Goal: Information Seeking & Learning: Learn about a topic

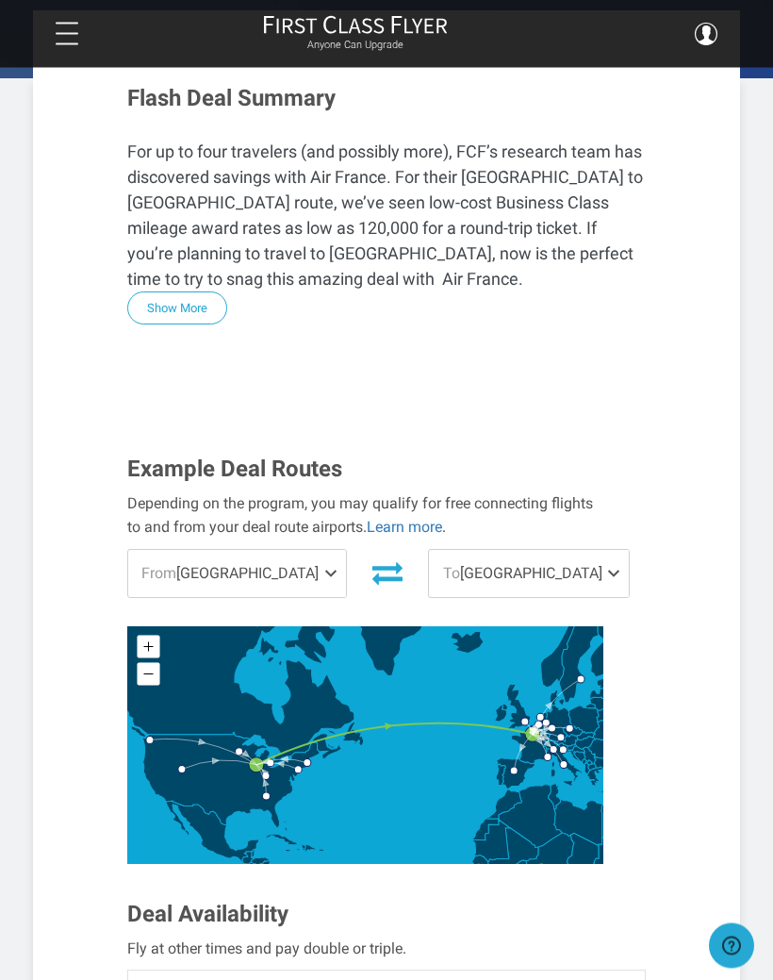
scroll to position [472, 0]
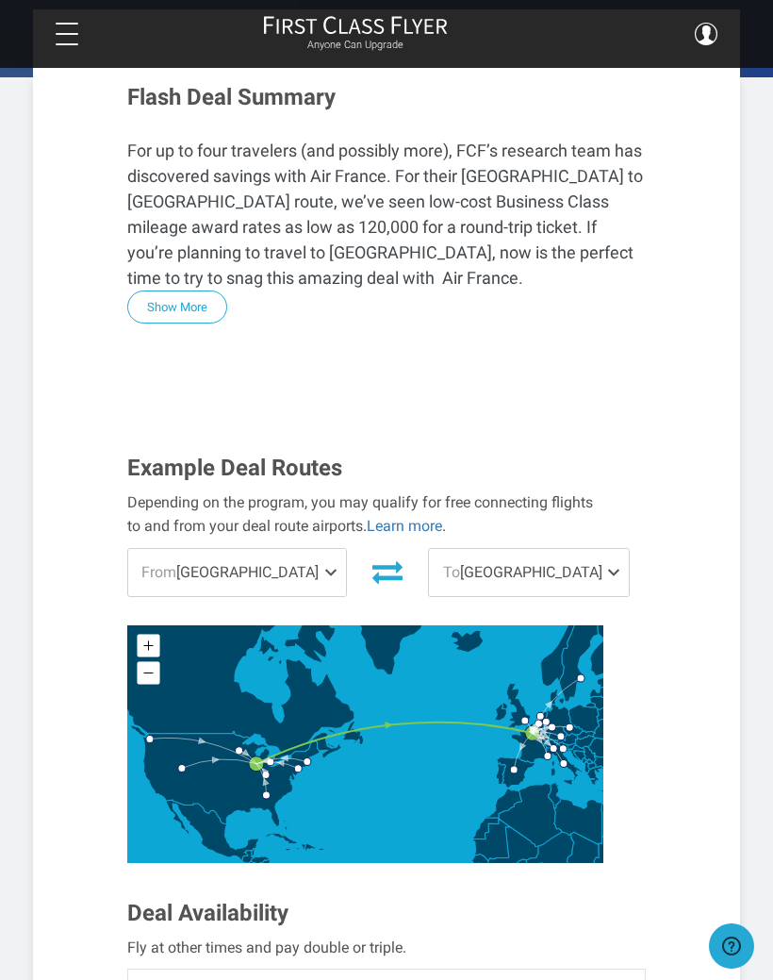
click at [196, 549] on span "From Chicago" at bounding box center [237, 572] width 218 height 47
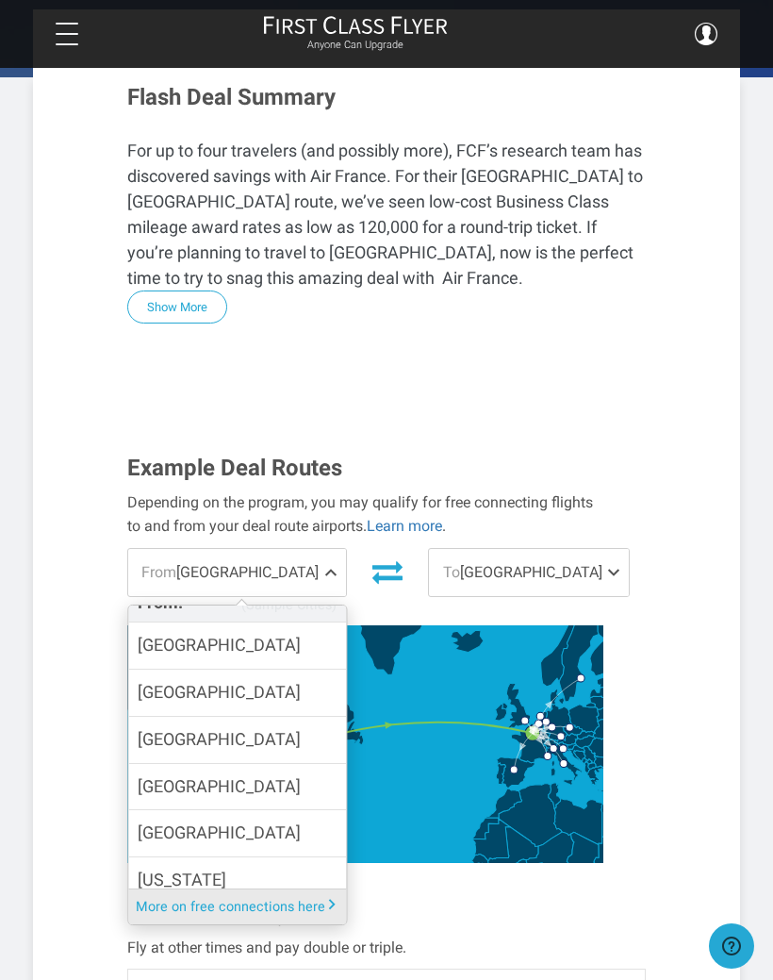
scroll to position [114, 0]
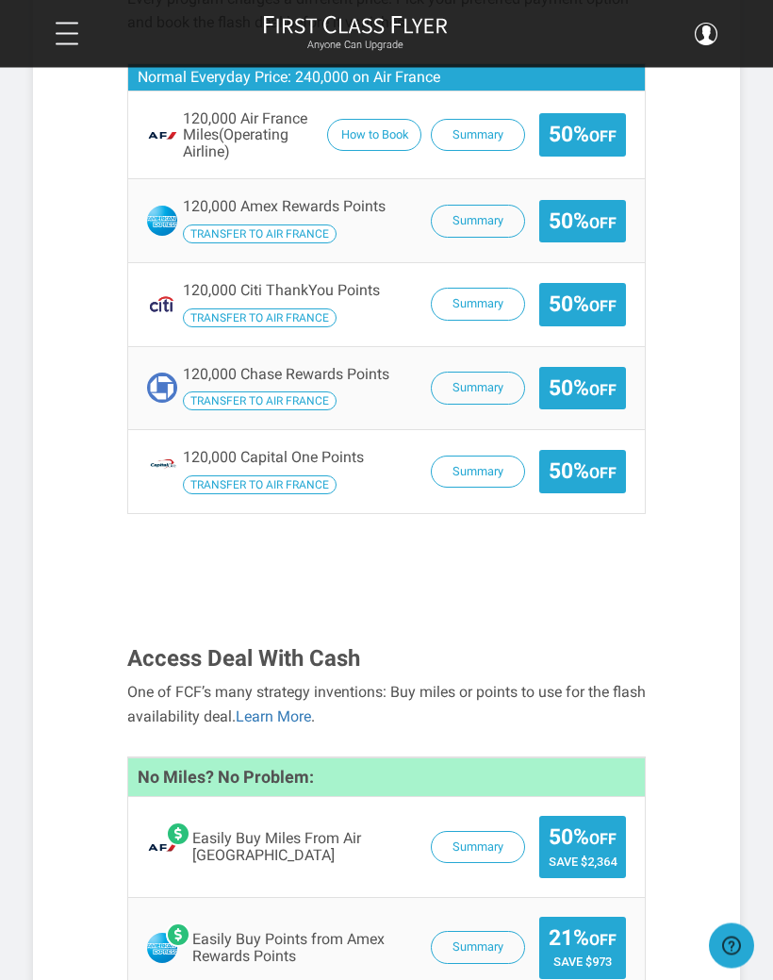
scroll to position [1940, 0]
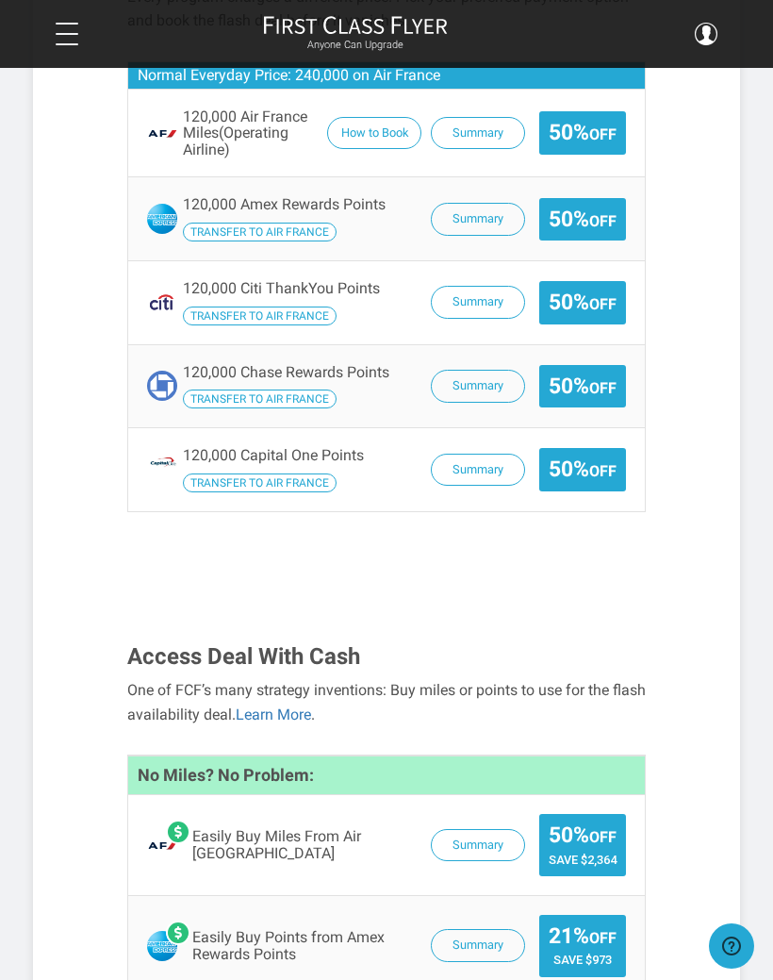
click at [491, 829] on button "Summary" at bounding box center [478, 845] width 94 height 33
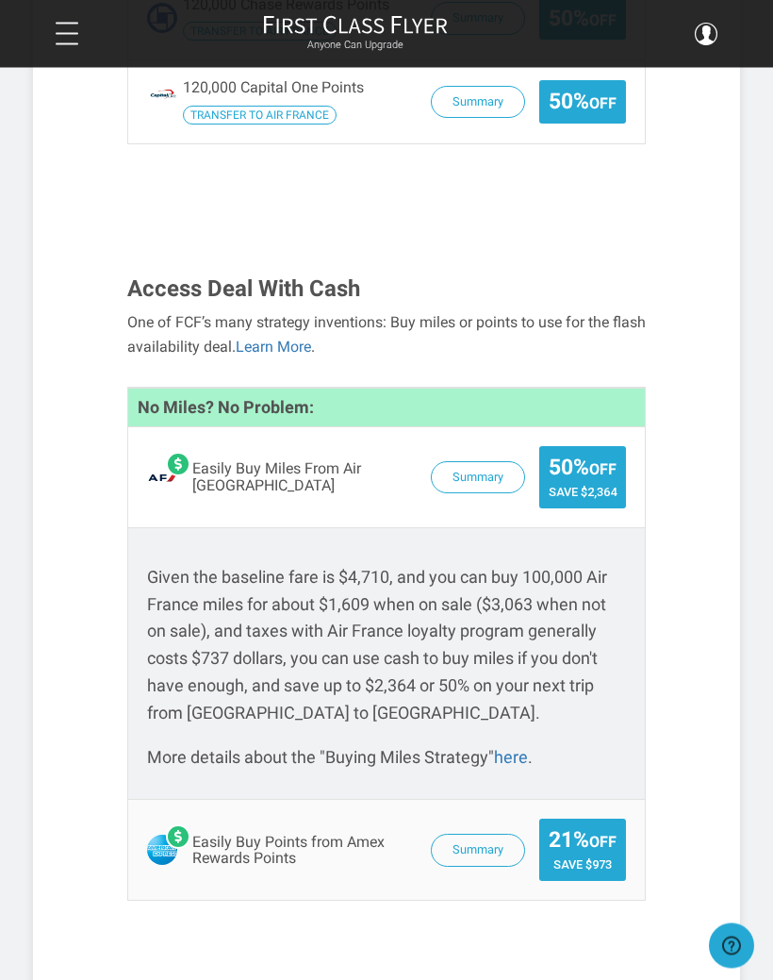
scroll to position [2307, 0]
click at [510, 747] on link "here" at bounding box center [511, 757] width 34 height 20
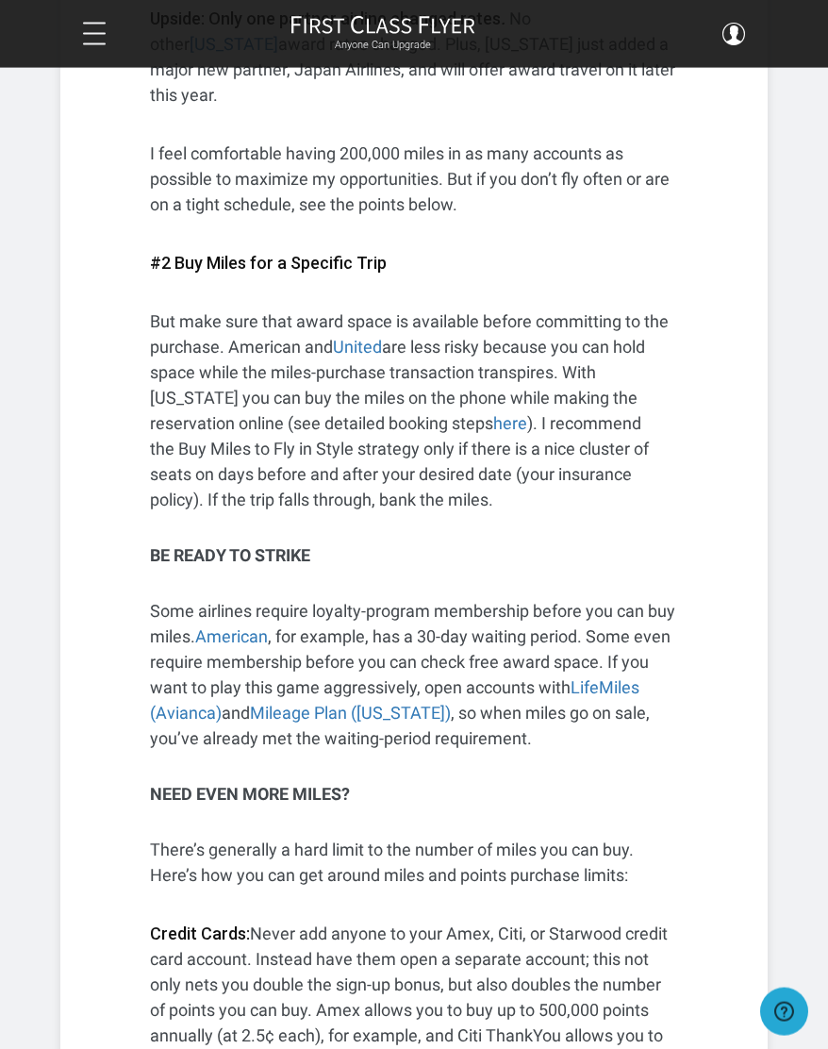
scroll to position [1509, 0]
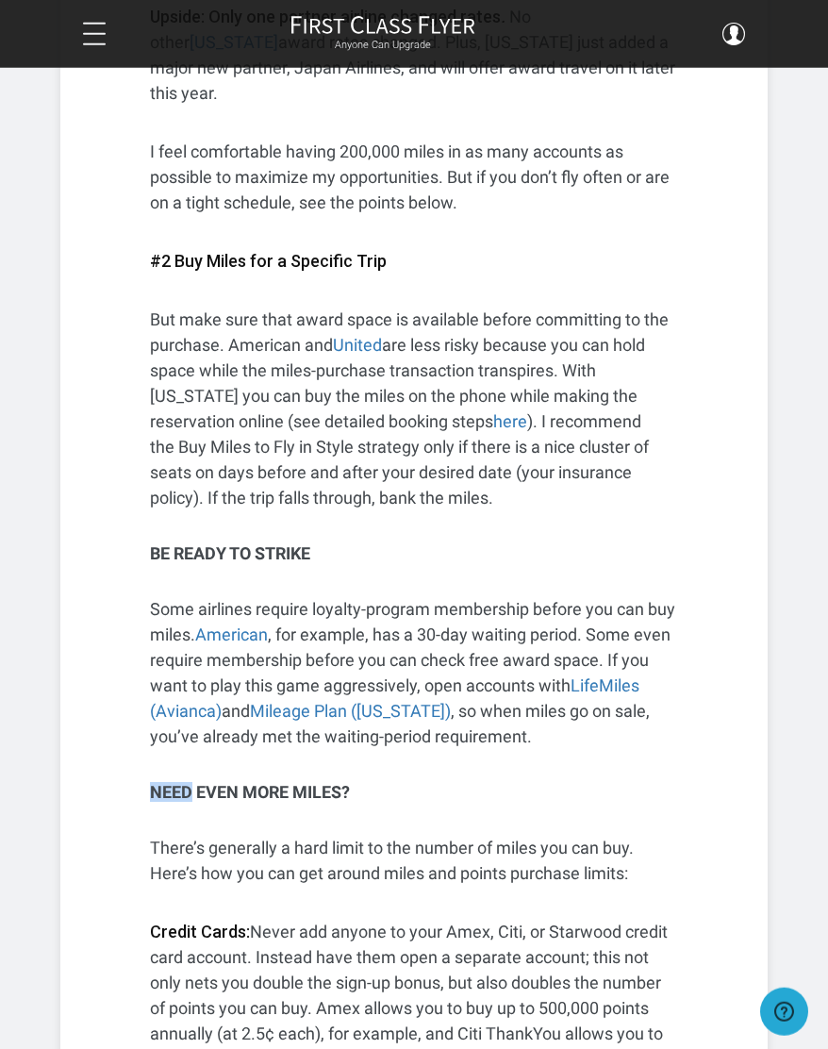
click at [804, 742] on article "Beginner’s Guide: How to Play the “Buy Miles to Fly In Style” Strategy to Net U…" at bounding box center [414, 643] width 828 height 4304
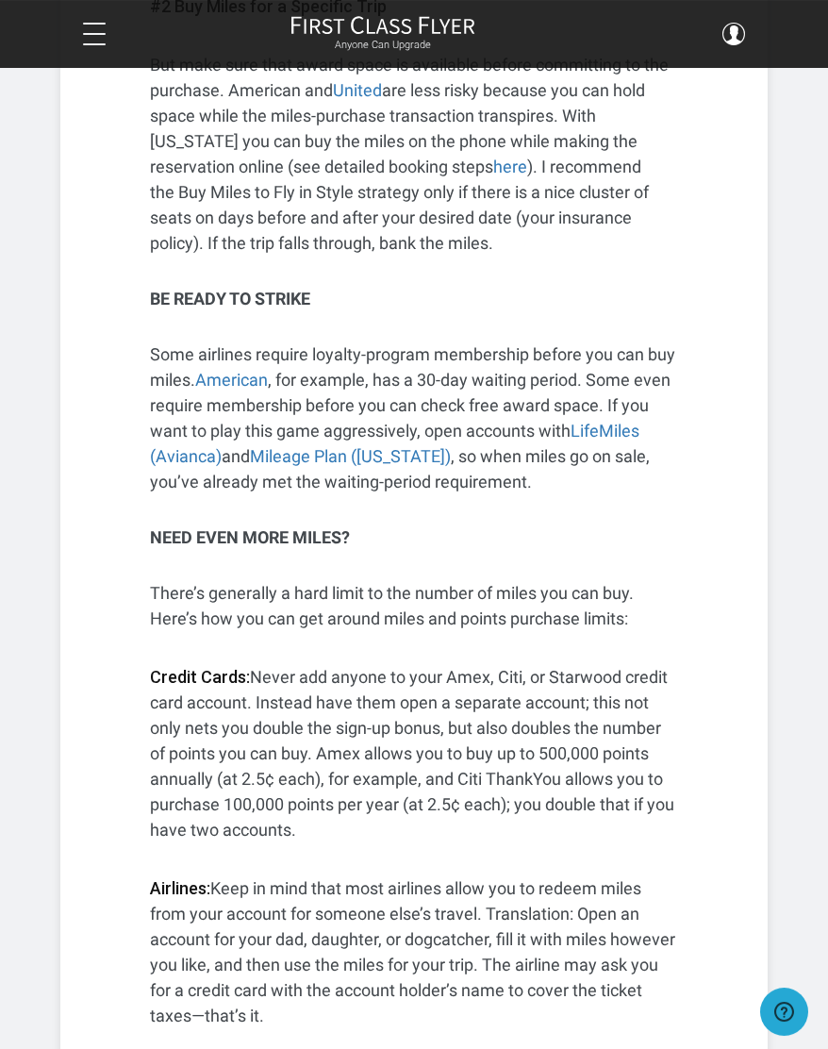
scroll to position [1764, 0]
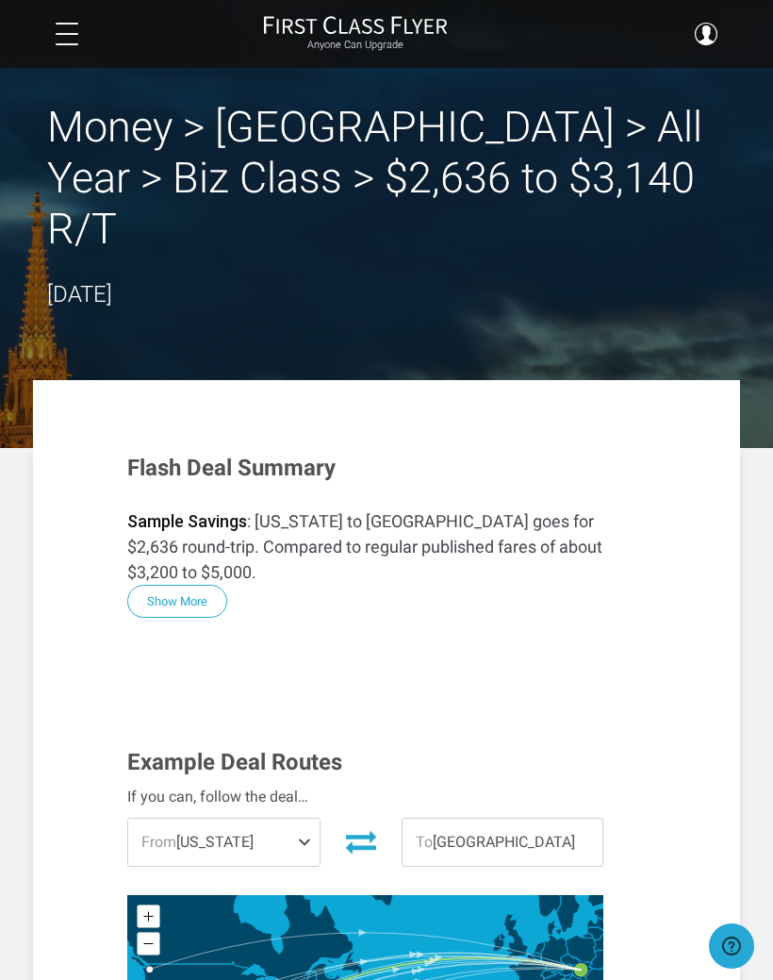
click at [209, 818] on span "From New York" at bounding box center [223, 841] width 191 height 47
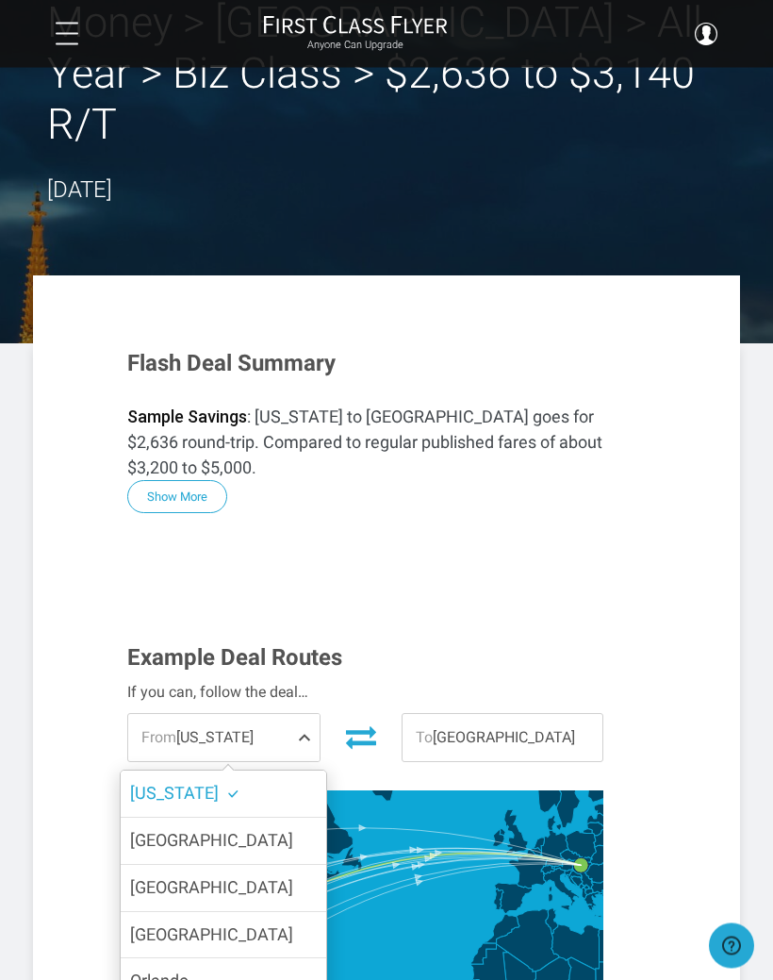
scroll to position [107, 0]
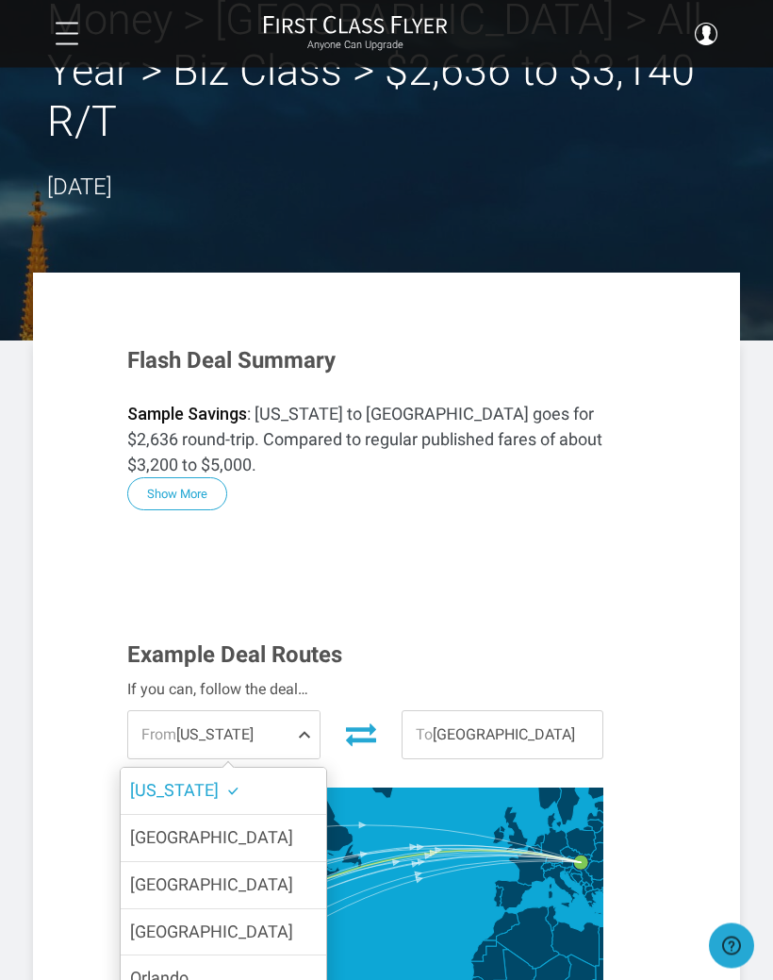
click at [0, 0] on input "Detroit" at bounding box center [0, 0] width 0 height 0
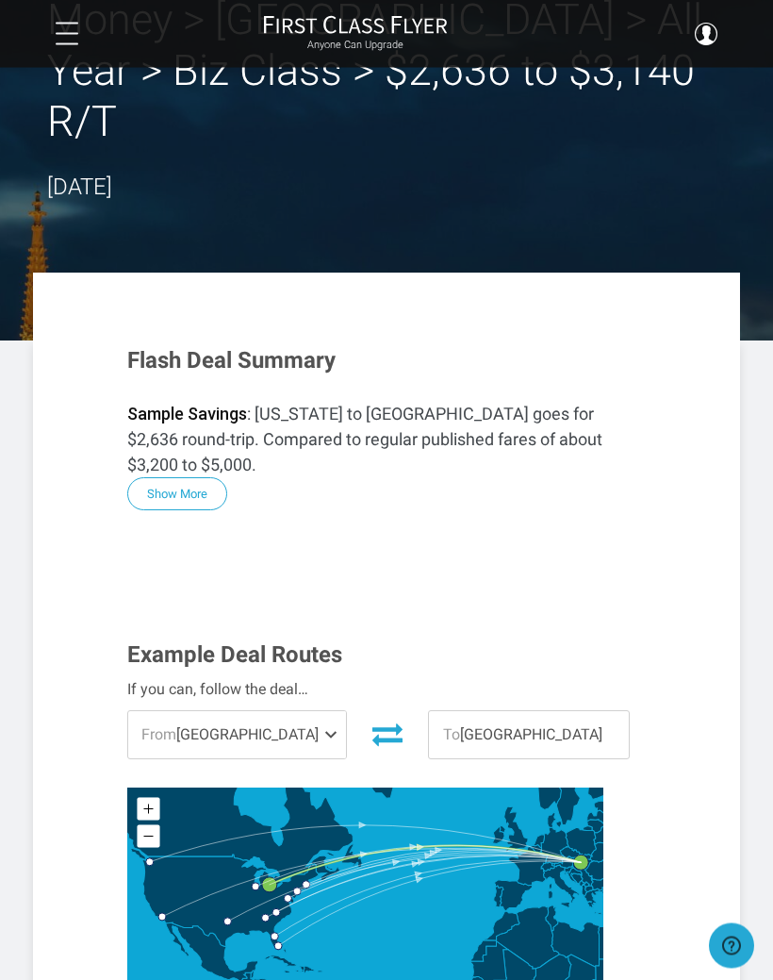
scroll to position [107, 0]
click at [543, 711] on span "To Budapest" at bounding box center [529, 734] width 200 height 47
click at [539, 711] on span "To Budapest" at bounding box center [529, 734] width 200 height 47
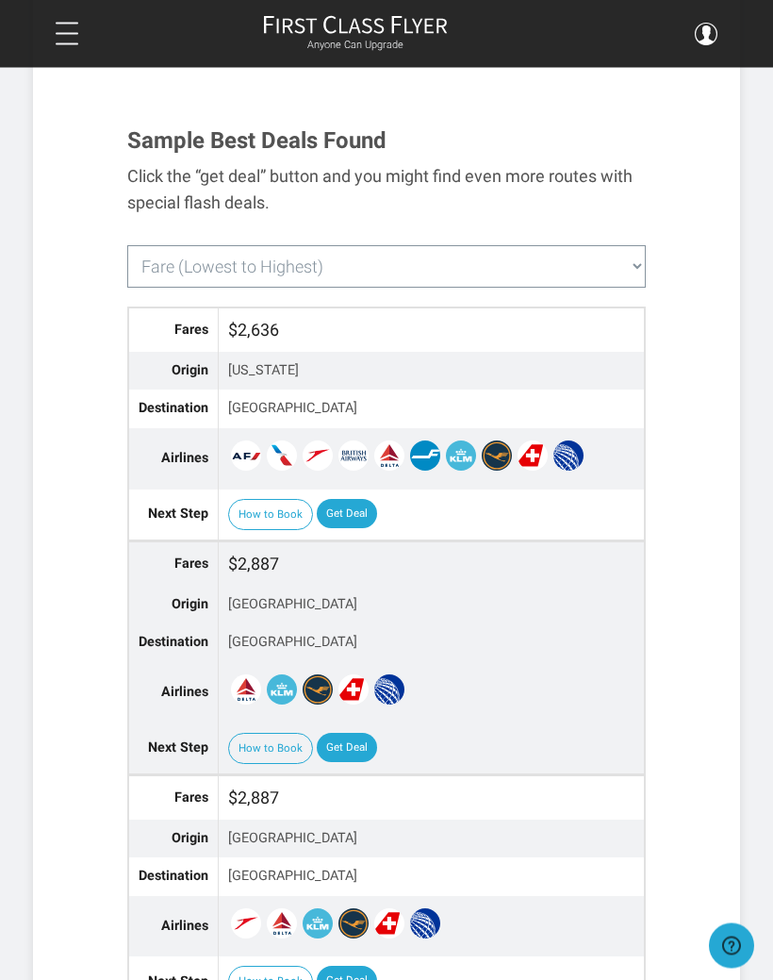
scroll to position [1313, 0]
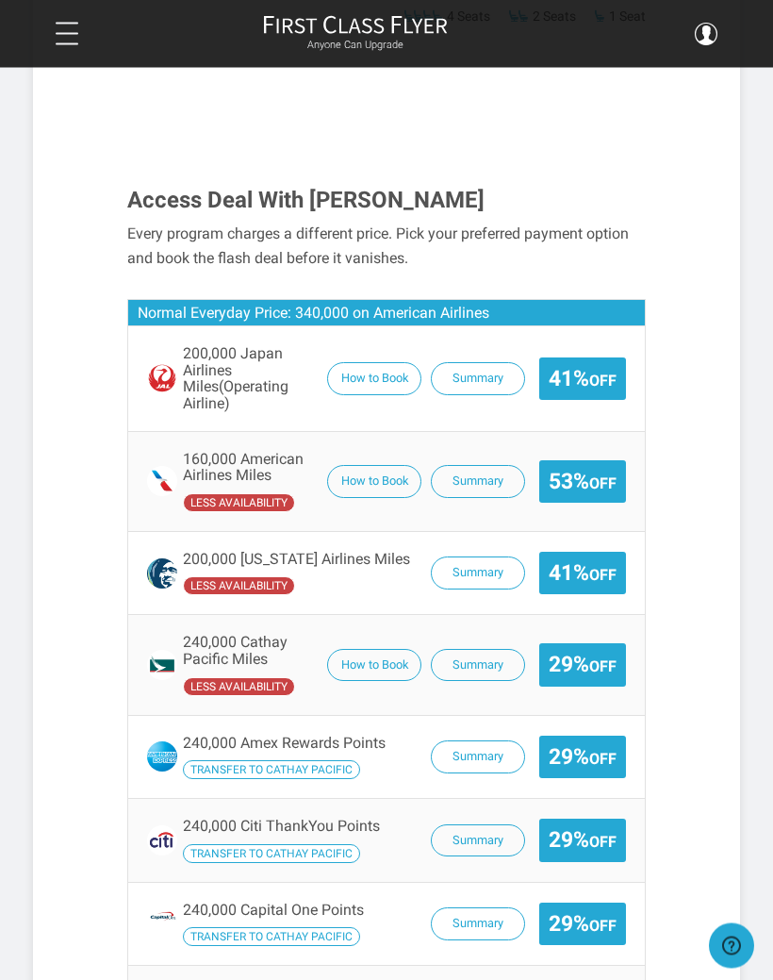
scroll to position [1504, 0]
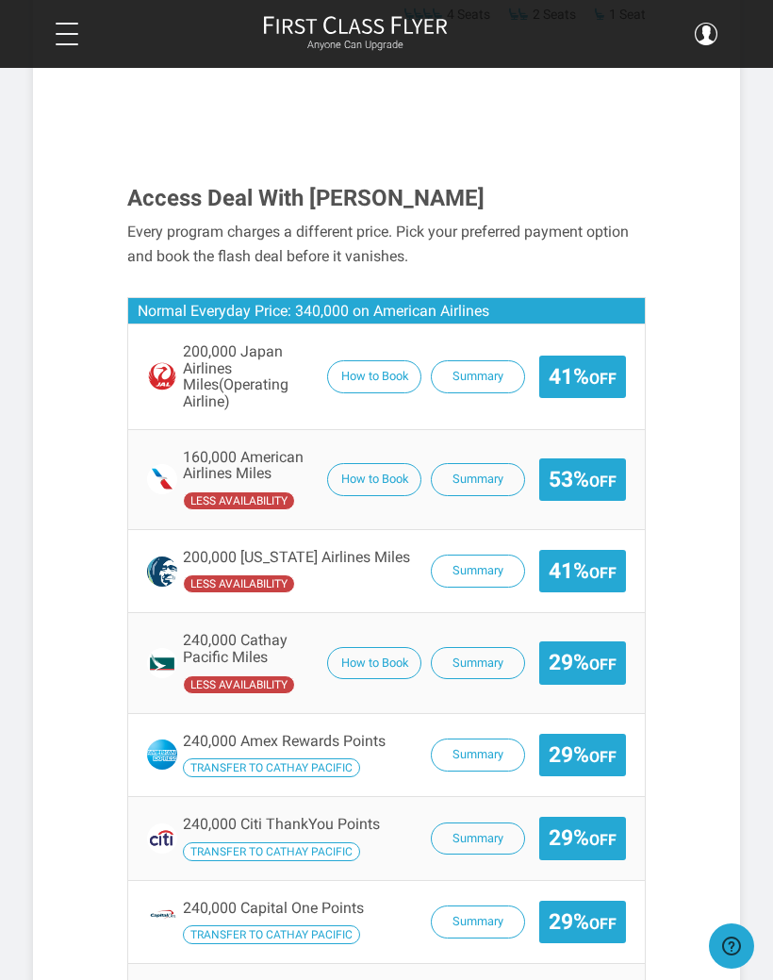
click at [468, 360] on button "Summary" at bounding box center [478, 376] width 94 height 33
